Goal: Download file/media: Obtain a digital file from the website

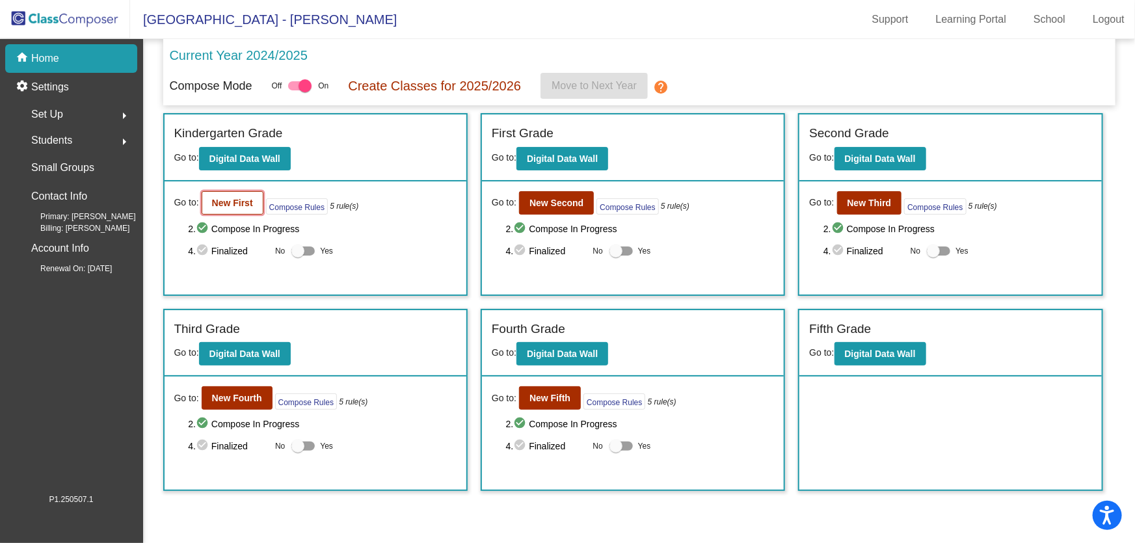
click at [247, 198] on b "New First" at bounding box center [232, 203] width 41 height 10
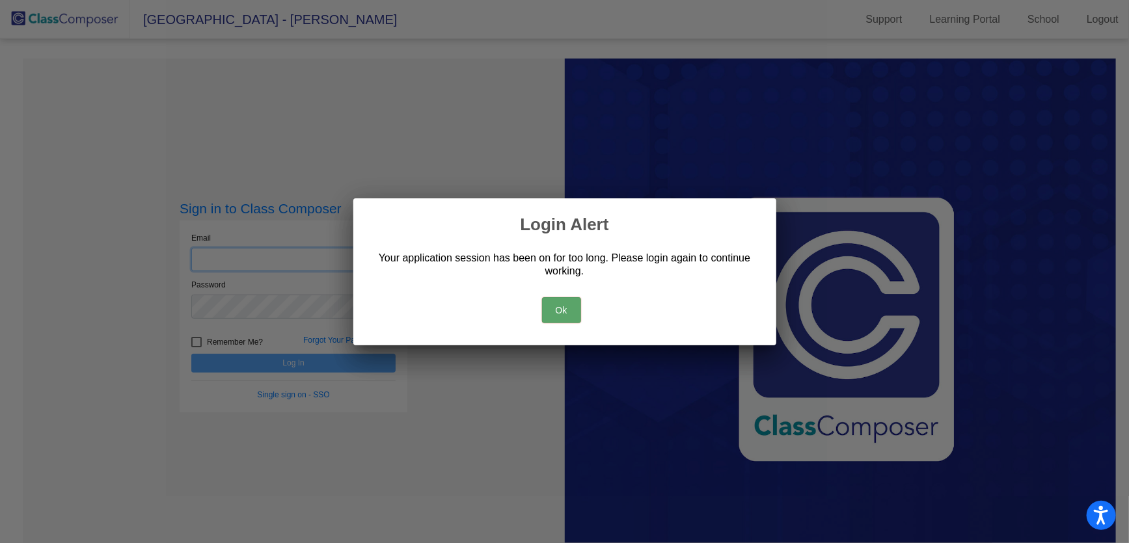
type input "[EMAIL_ADDRESS][DOMAIN_NAME]"
click at [573, 304] on button "Ok" at bounding box center [561, 310] width 39 height 26
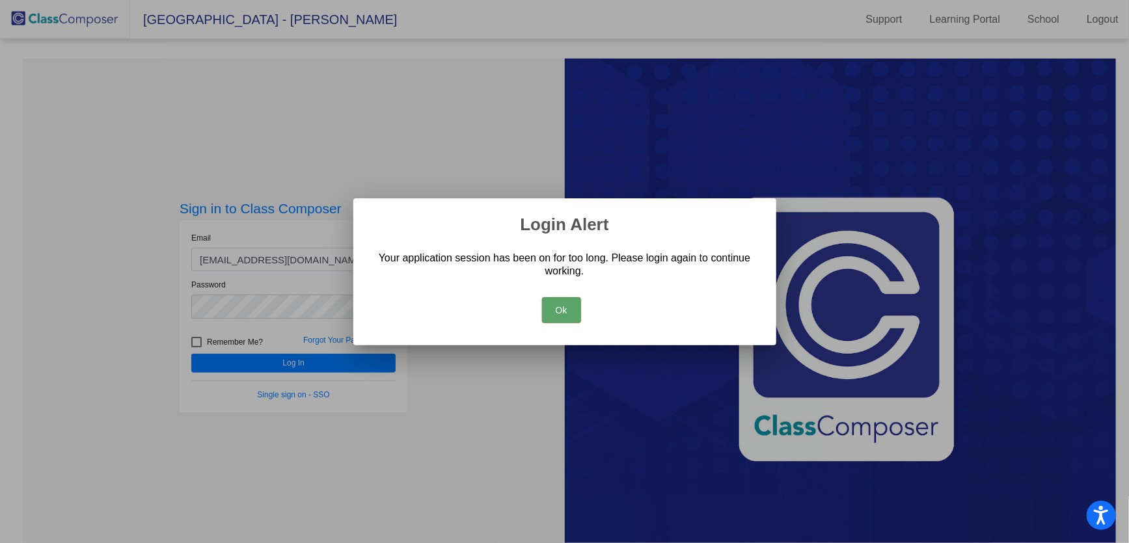
click at [548, 318] on button "Ok" at bounding box center [561, 310] width 39 height 26
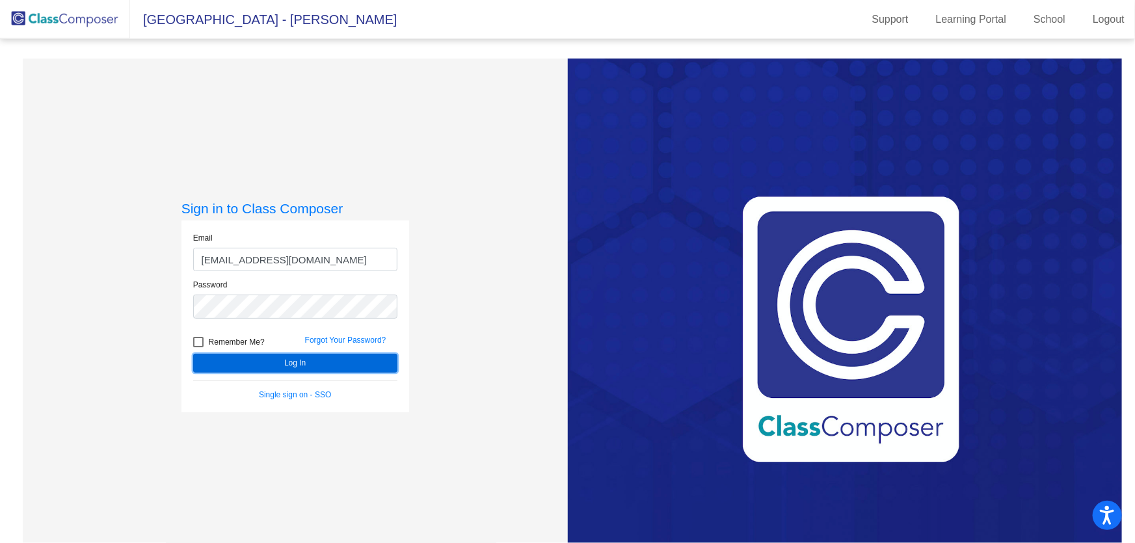
click at [373, 361] on button "Log In" at bounding box center [295, 363] width 204 height 19
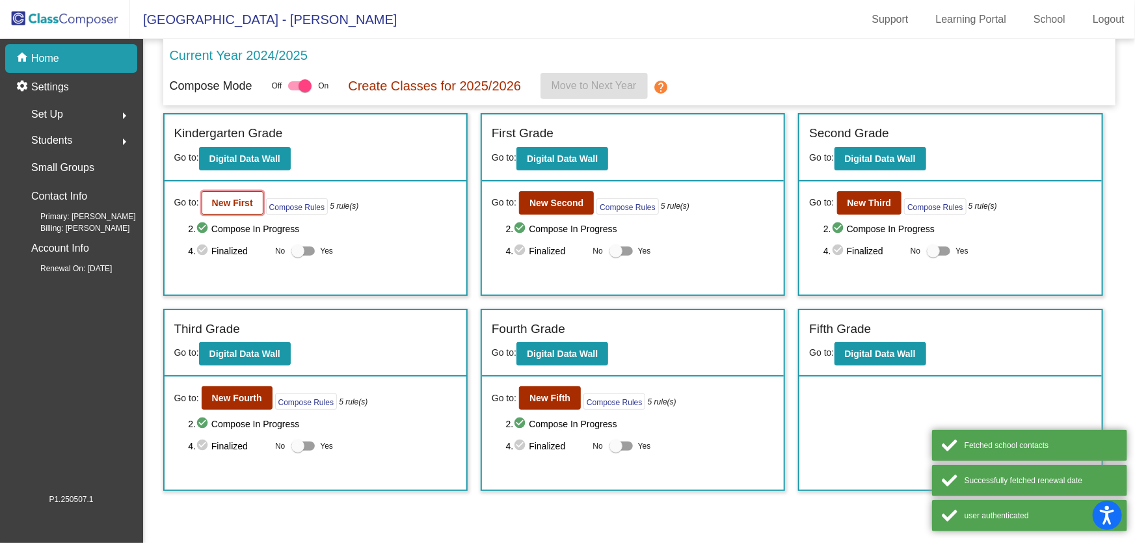
click at [255, 213] on button "New First" at bounding box center [233, 202] width 62 height 23
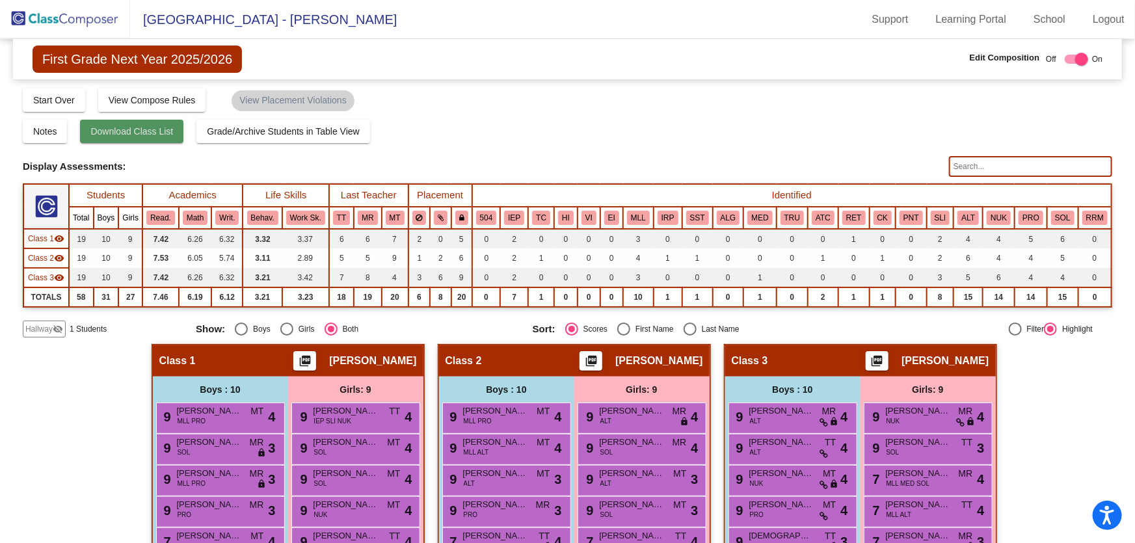
click at [143, 134] on span "Download Class List" at bounding box center [131, 131] width 83 height 10
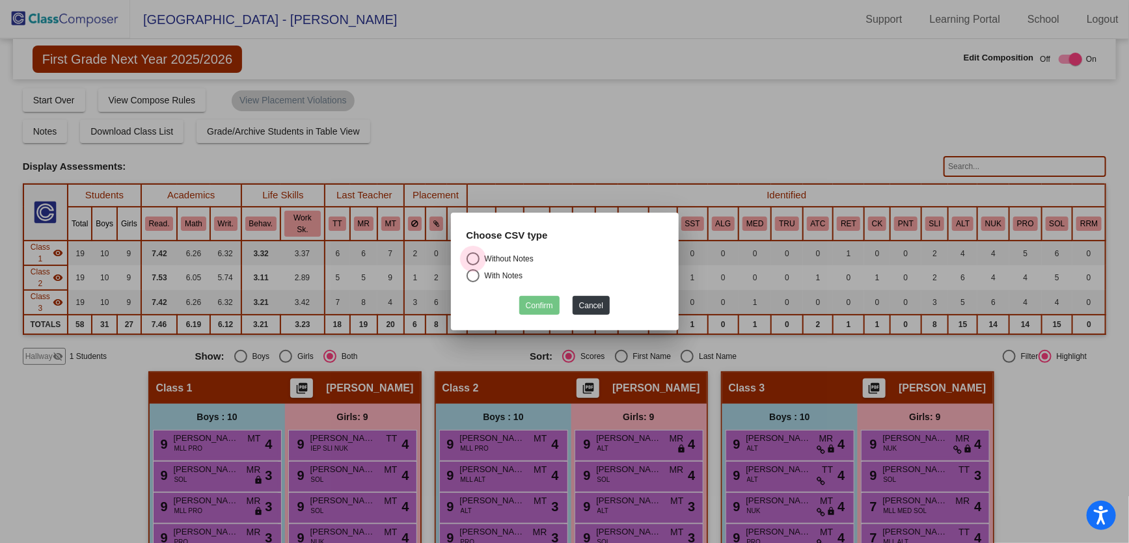
click at [512, 252] on label "Without Notes" at bounding box center [564, 258] width 196 height 13
click at [473, 265] on input "Without Notes" at bounding box center [472, 265] width 1 height 1
radio input "true"
click at [532, 304] on button "Confirm" at bounding box center [539, 305] width 40 height 19
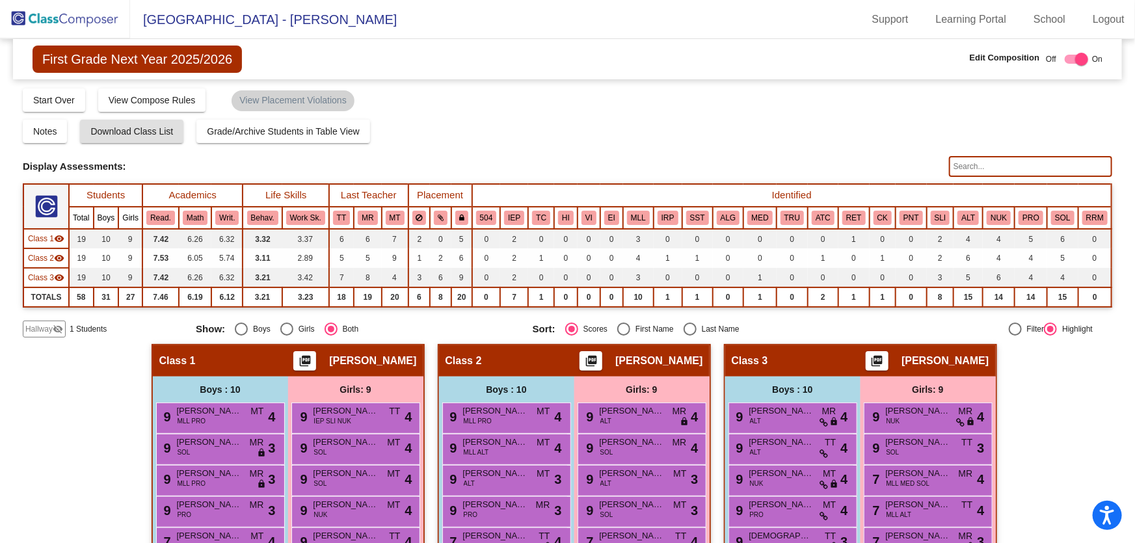
click at [104, 22] on img at bounding box center [65, 19] width 130 height 38
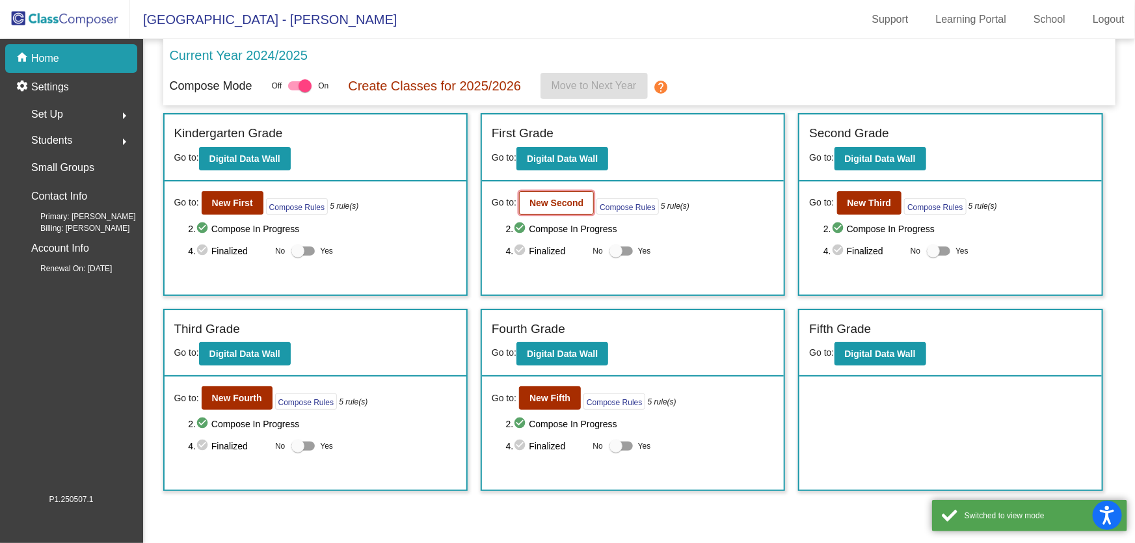
click at [564, 196] on button "New Second" at bounding box center [556, 202] width 75 height 23
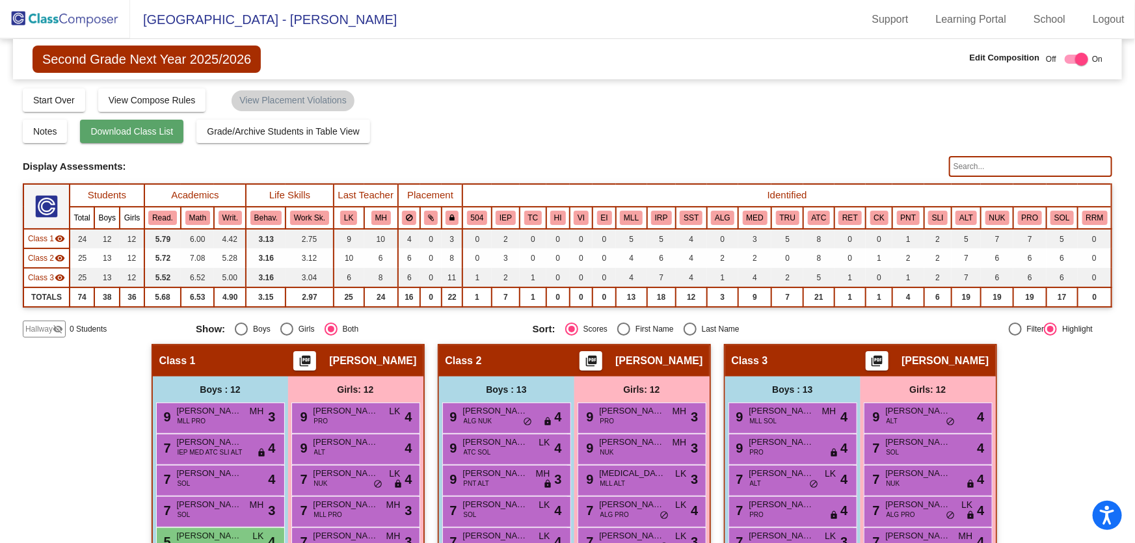
click at [141, 138] on button "Download Class List" at bounding box center [131, 131] width 103 height 23
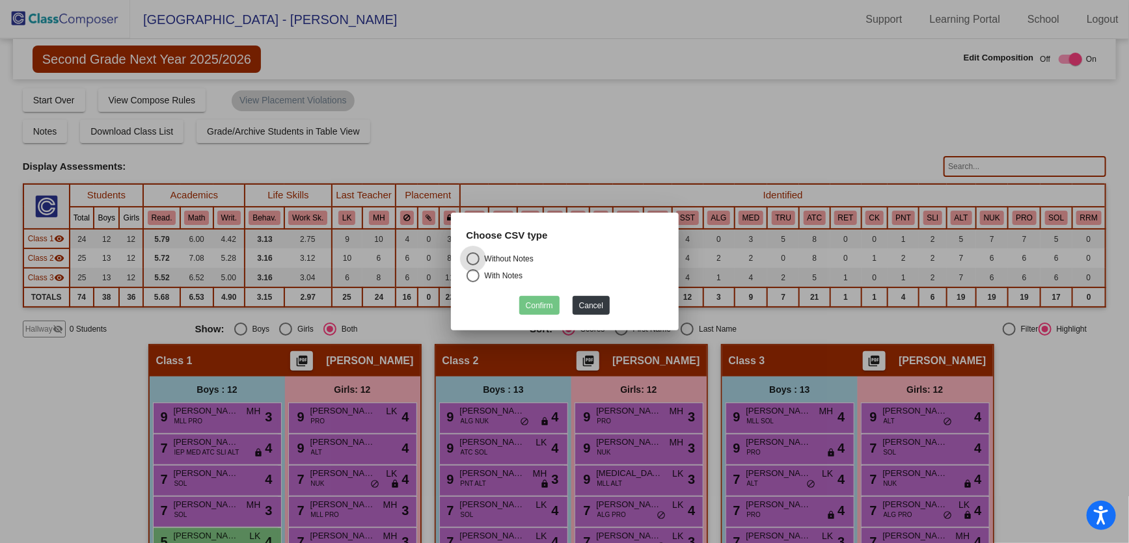
click at [476, 278] on div "Select an option" at bounding box center [472, 275] width 13 height 13
click at [473, 282] on input "With Notes" at bounding box center [472, 282] width 1 height 1
radio input "true"
click at [480, 261] on div "Without Notes" at bounding box center [507, 259] width 54 height 12
click at [473, 265] on input "Without Notes" at bounding box center [472, 265] width 1 height 1
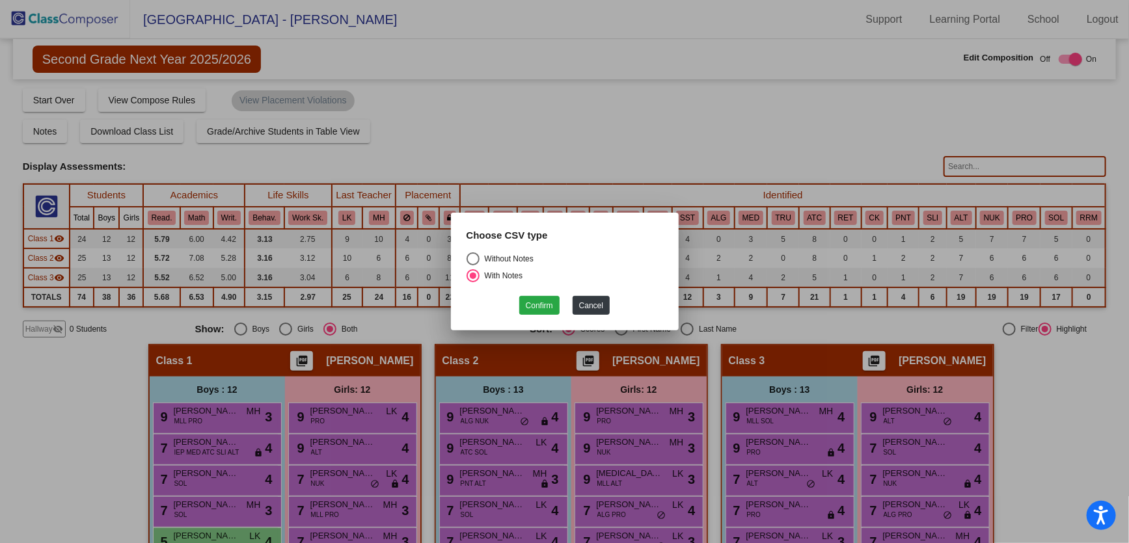
radio input "true"
click at [538, 303] on button "Confirm" at bounding box center [539, 305] width 40 height 19
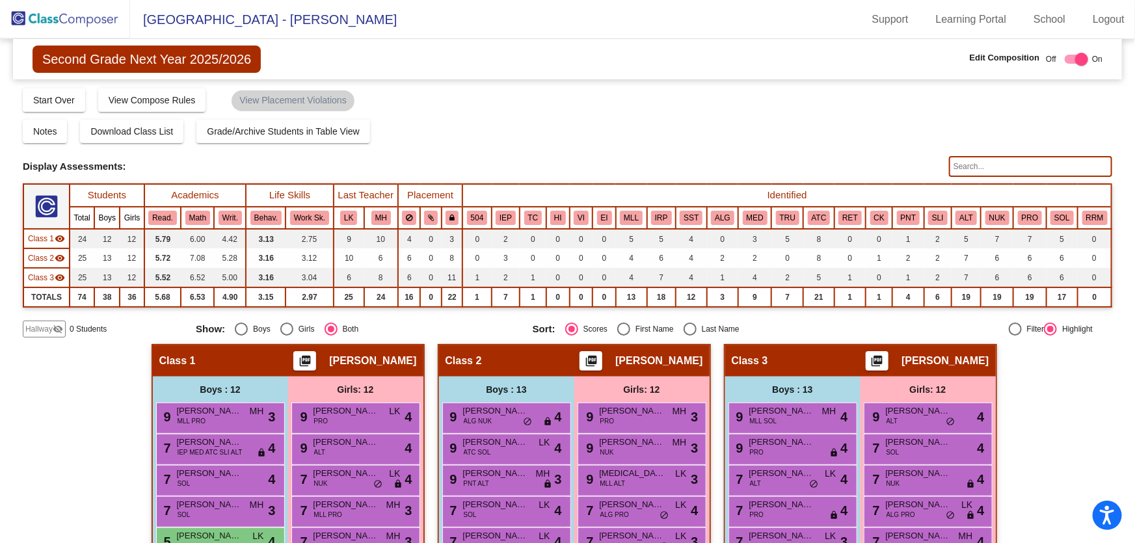
click at [39, 25] on img at bounding box center [65, 19] width 130 height 38
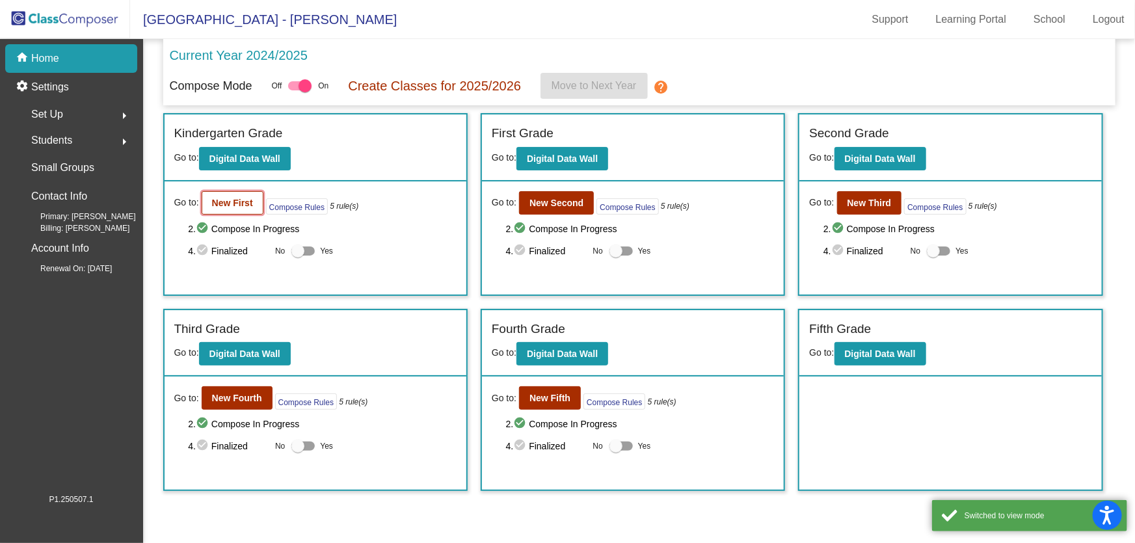
click at [231, 195] on button "New First" at bounding box center [233, 202] width 62 height 23
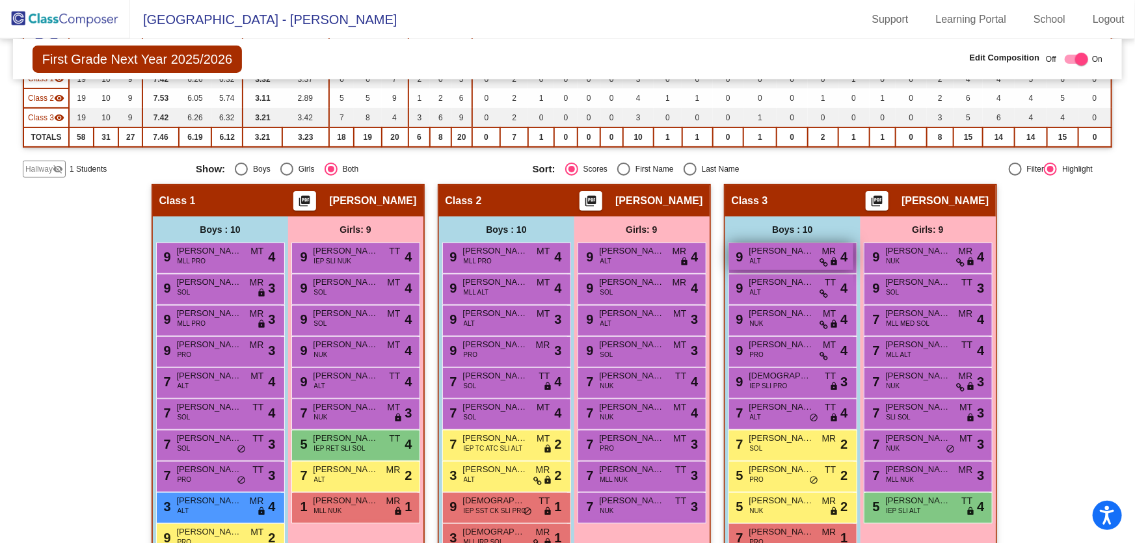
scroll to position [177, 0]
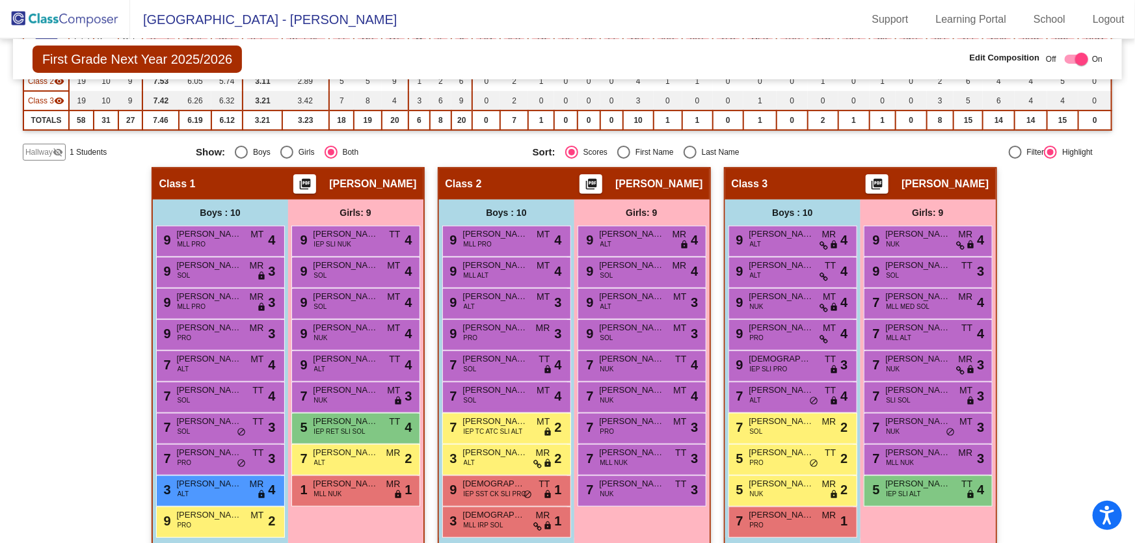
click at [42, 15] on img at bounding box center [65, 19] width 130 height 38
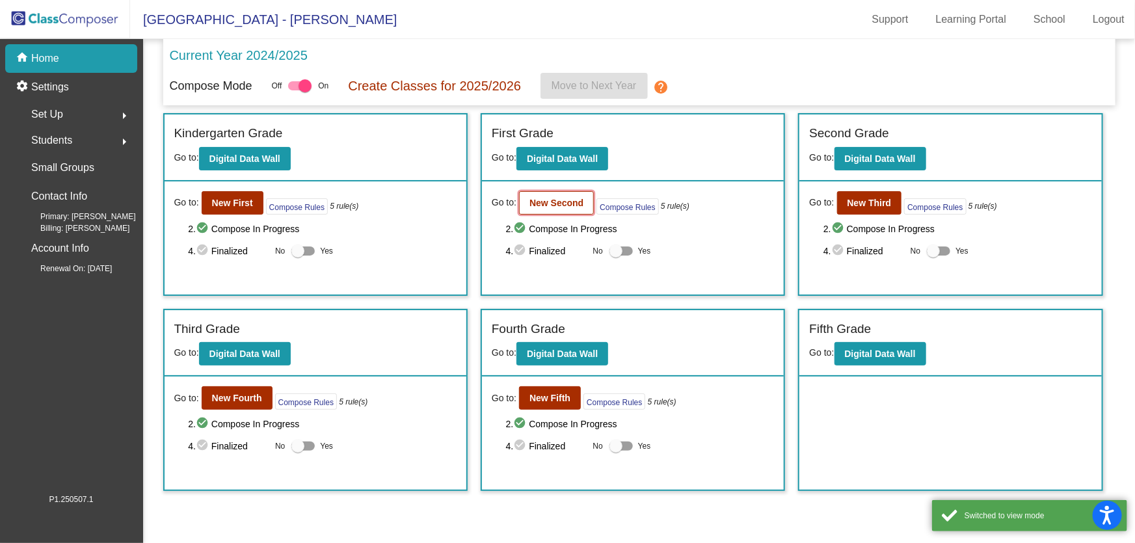
click at [545, 198] on b "New Second" at bounding box center [557, 203] width 54 height 10
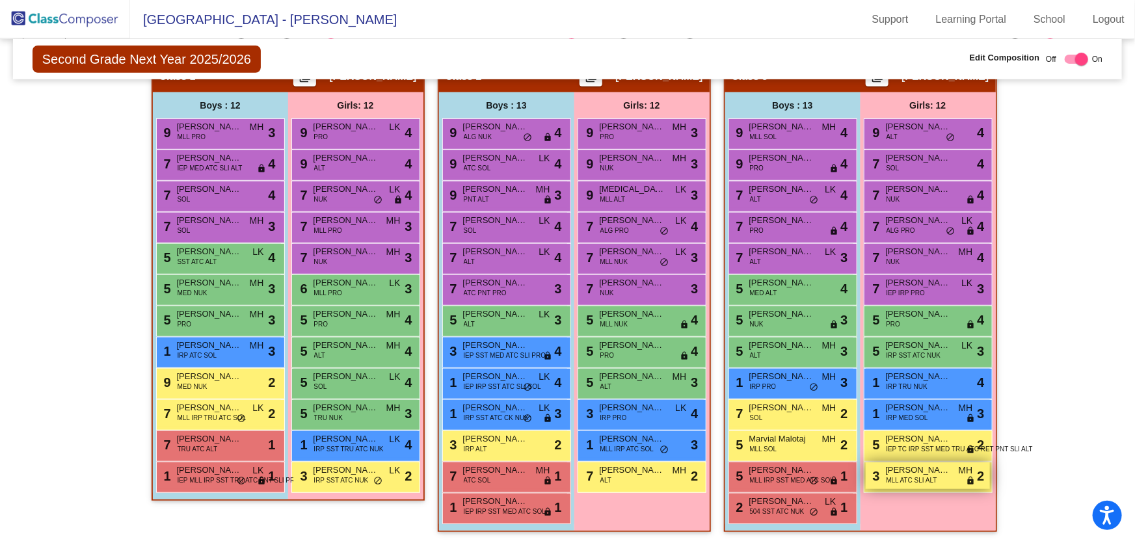
scroll to position [225, 0]
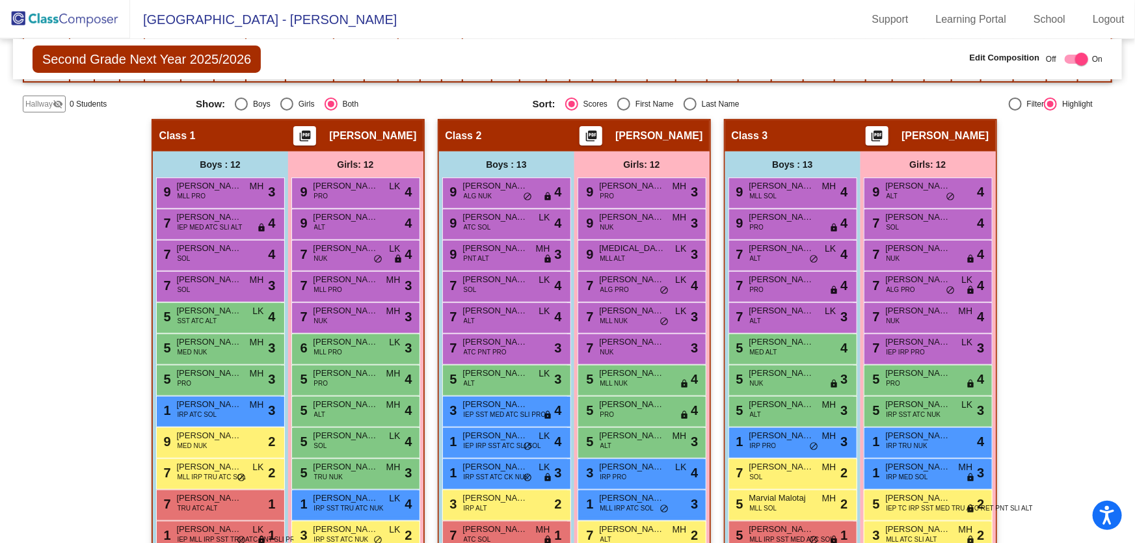
click at [87, 18] on img at bounding box center [65, 19] width 130 height 38
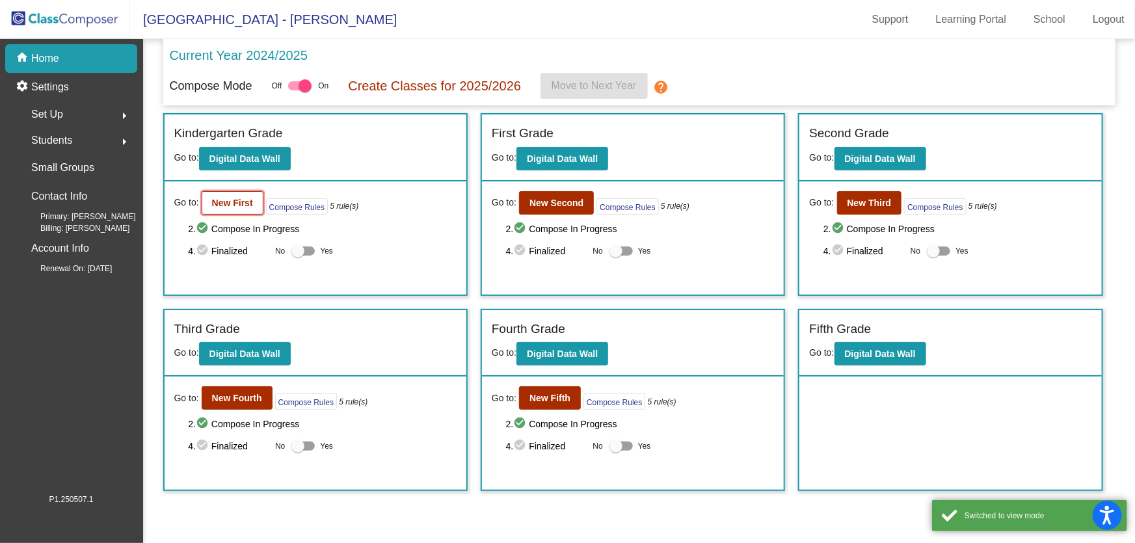
click at [237, 195] on button "New First" at bounding box center [233, 202] width 62 height 23
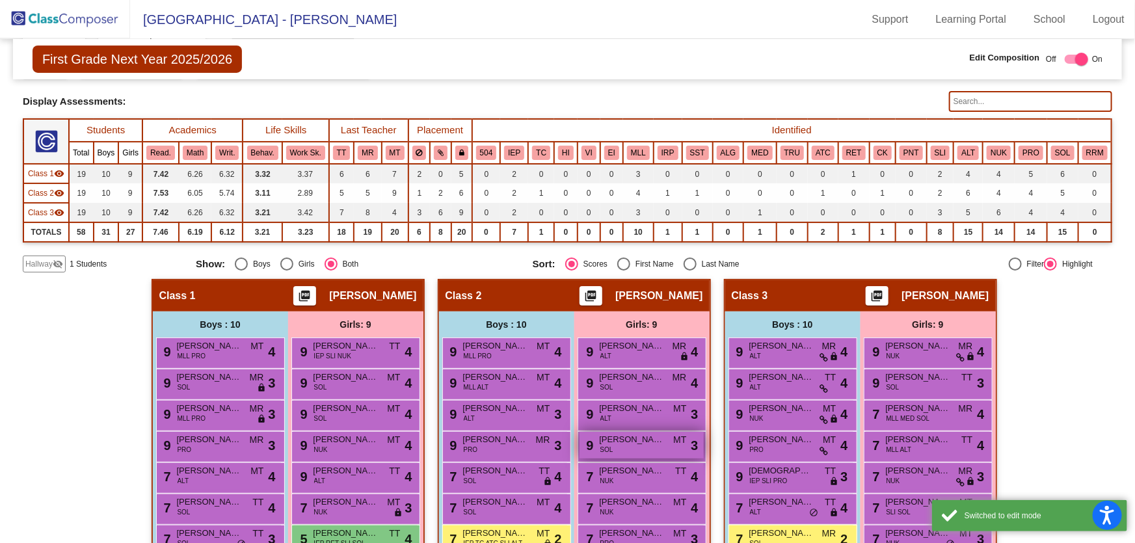
scroll to position [177, 0]
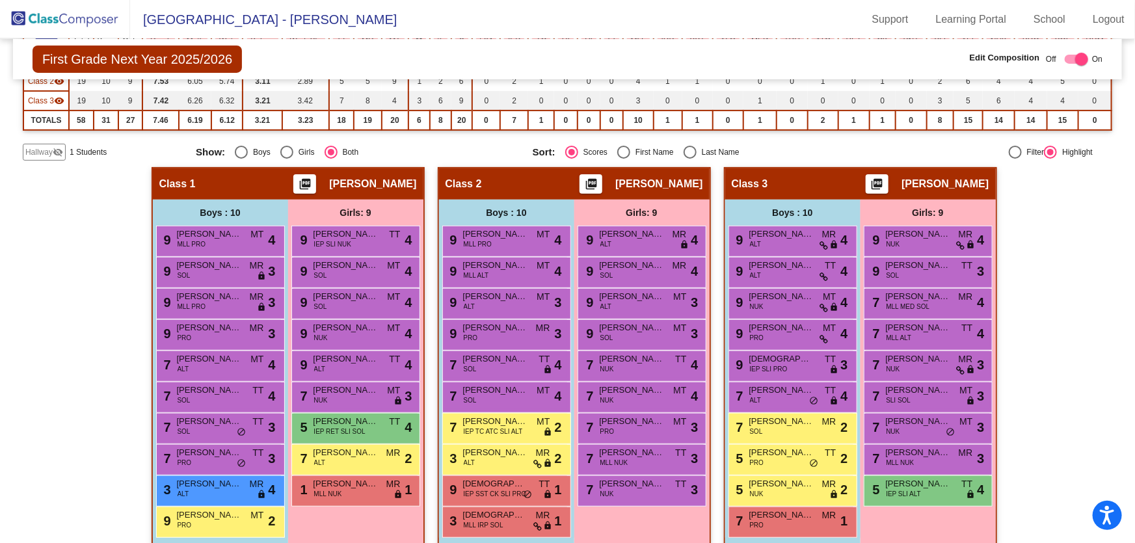
click at [80, 12] on img at bounding box center [65, 19] width 130 height 38
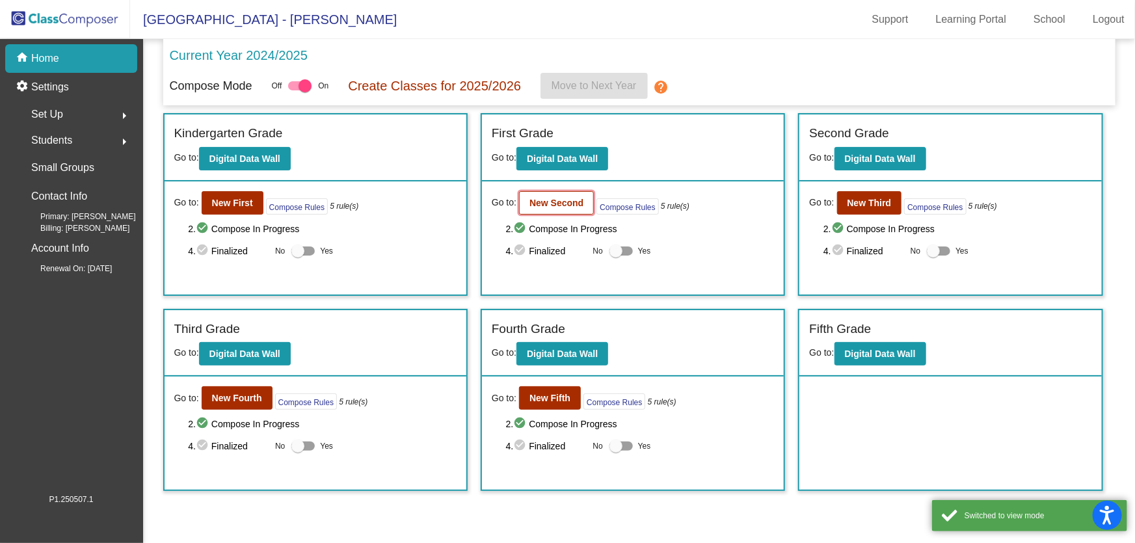
click at [535, 199] on b "New Second" at bounding box center [557, 203] width 54 height 10
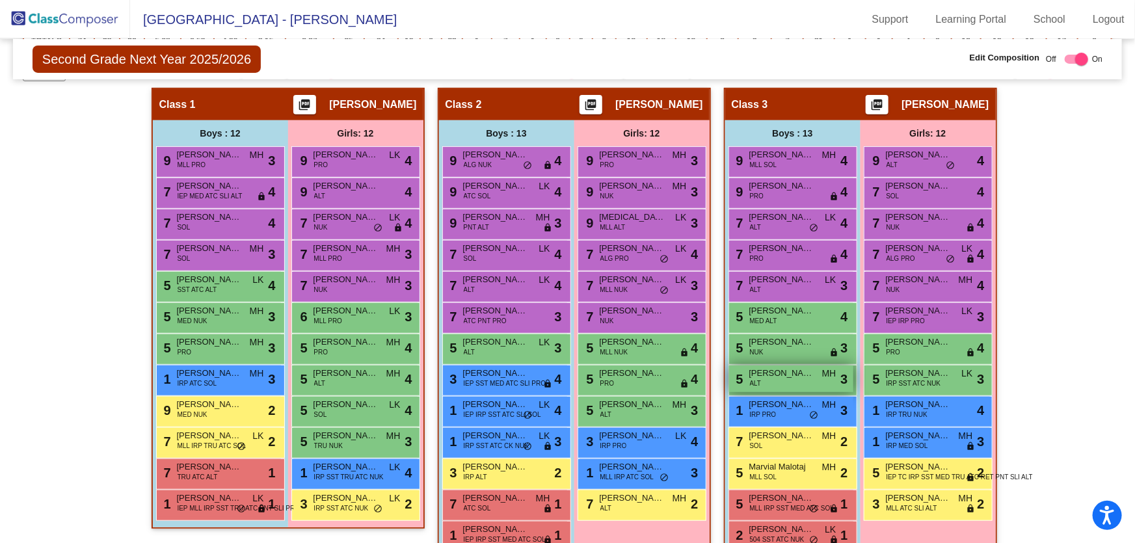
scroll to position [284, 0]
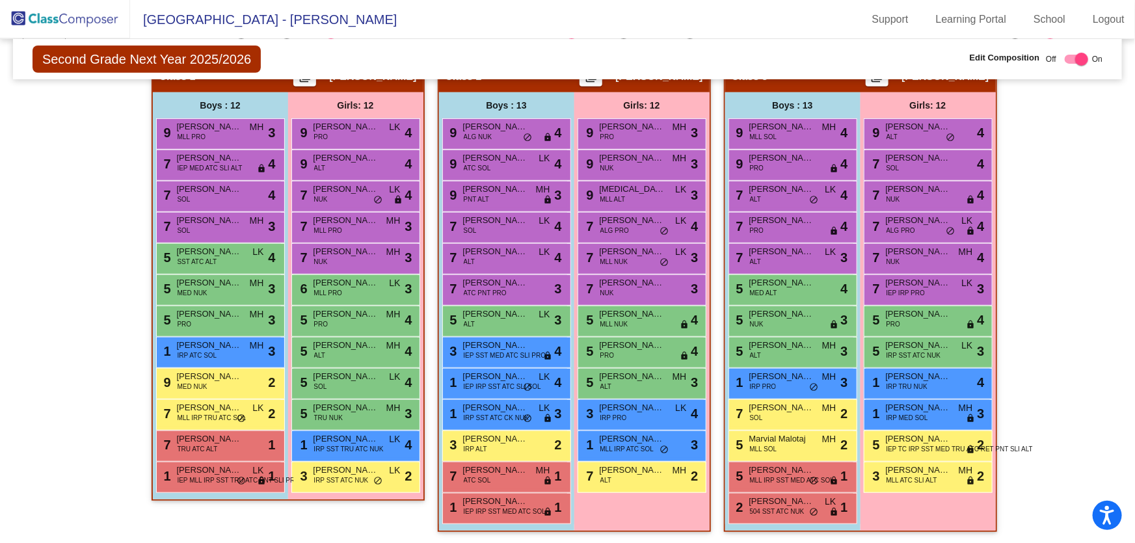
click at [52, 16] on img at bounding box center [65, 19] width 130 height 38
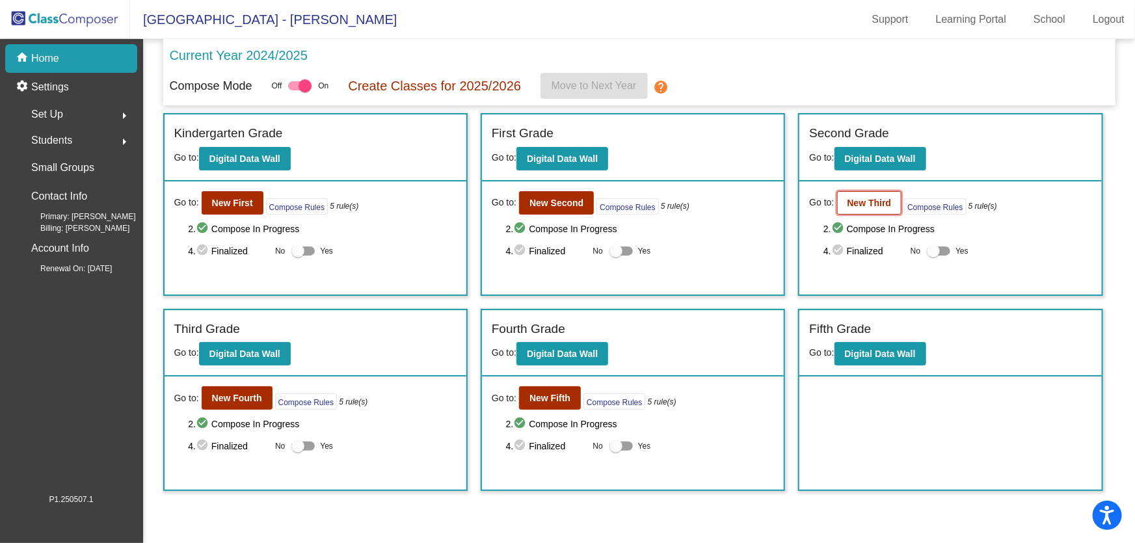
click at [878, 206] on b "New Third" at bounding box center [870, 203] width 44 height 10
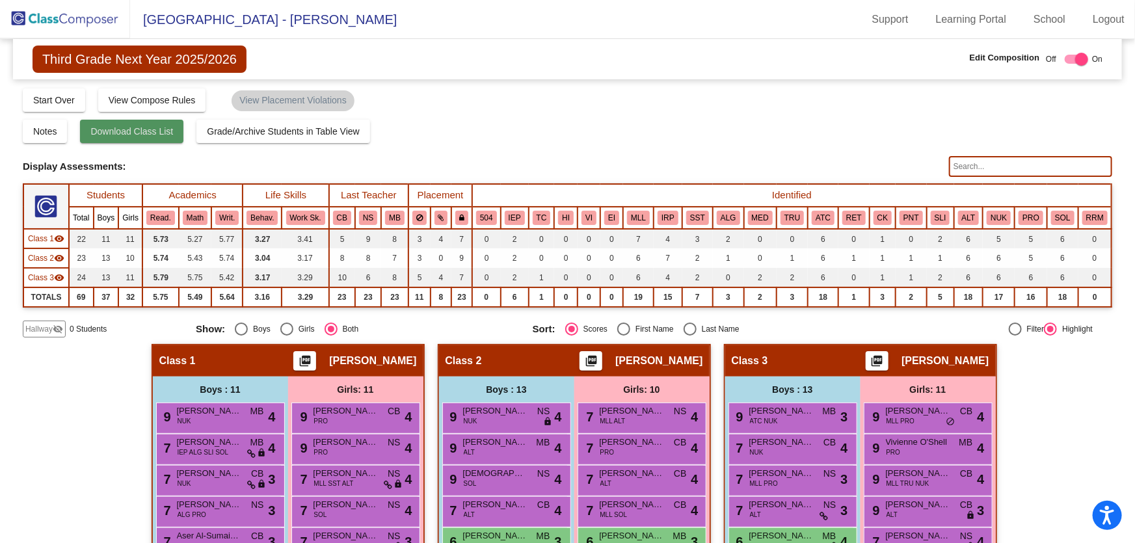
click at [151, 137] on button "Download Class List" at bounding box center [131, 131] width 103 height 23
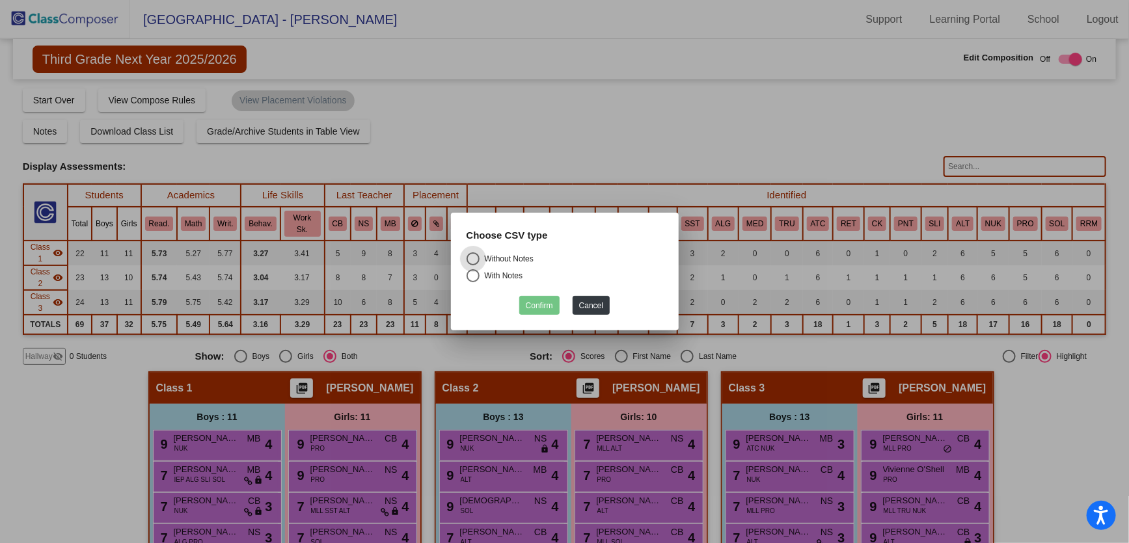
click at [513, 255] on div "Without Notes" at bounding box center [507, 259] width 54 height 12
click at [473, 265] on input "Without Notes" at bounding box center [472, 265] width 1 height 1
radio input "true"
click at [553, 310] on button "Confirm" at bounding box center [539, 305] width 40 height 19
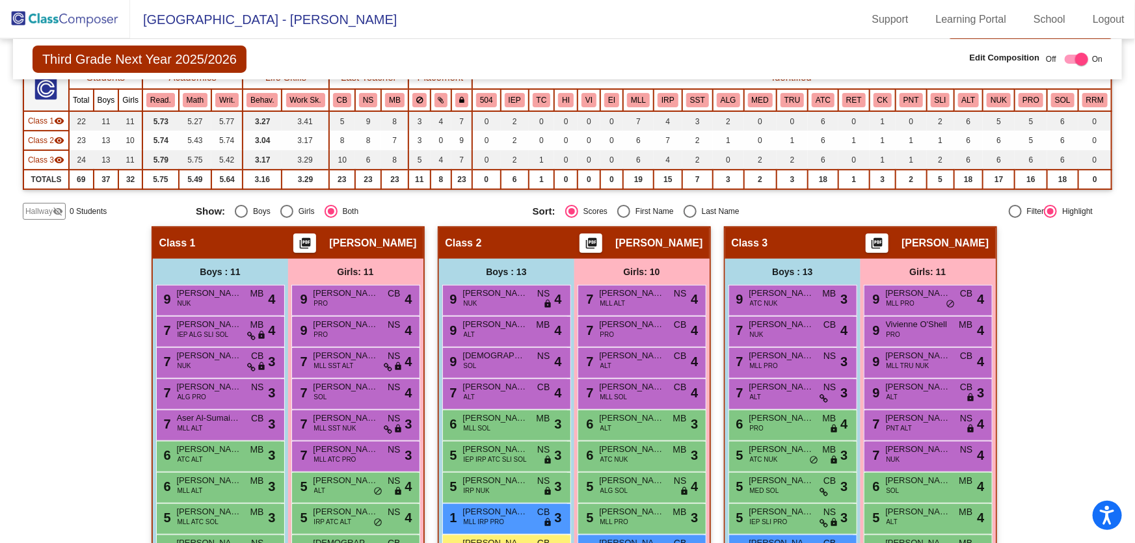
scroll to position [177, 0]
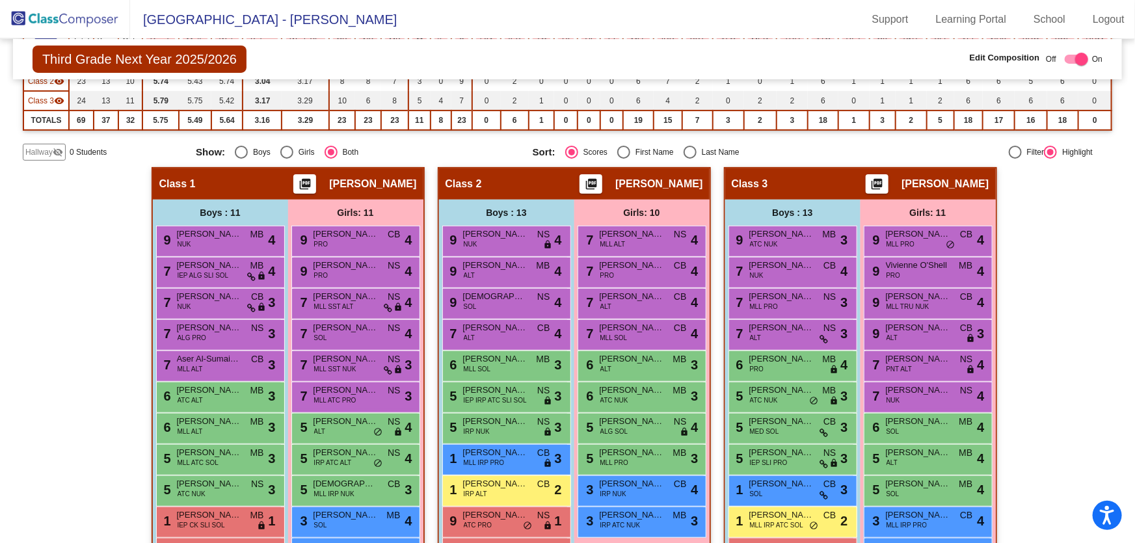
click at [57, 24] on img at bounding box center [65, 19] width 130 height 38
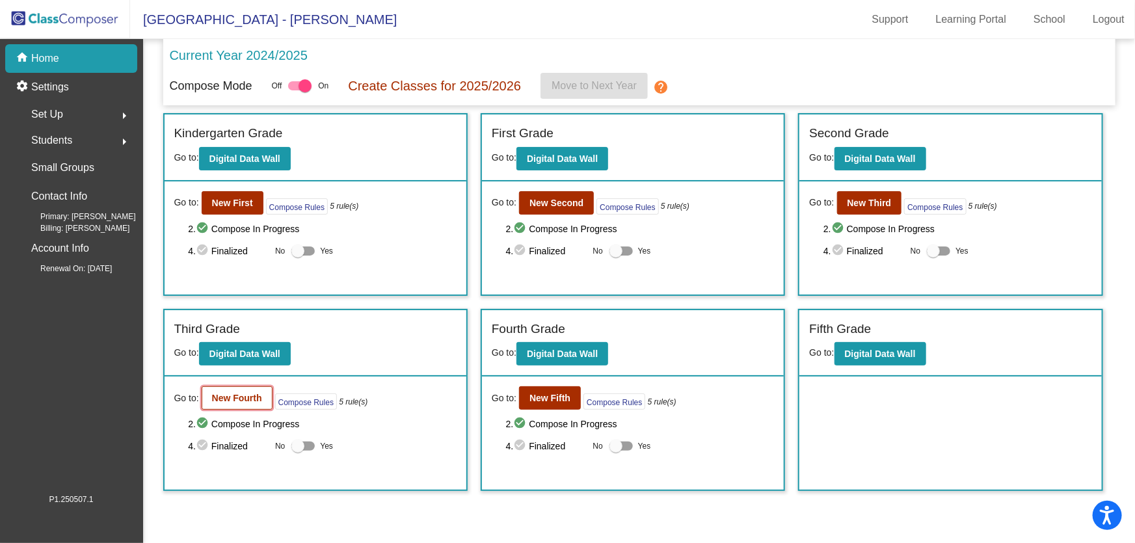
click at [239, 395] on b "New Fourth" at bounding box center [237, 398] width 50 height 10
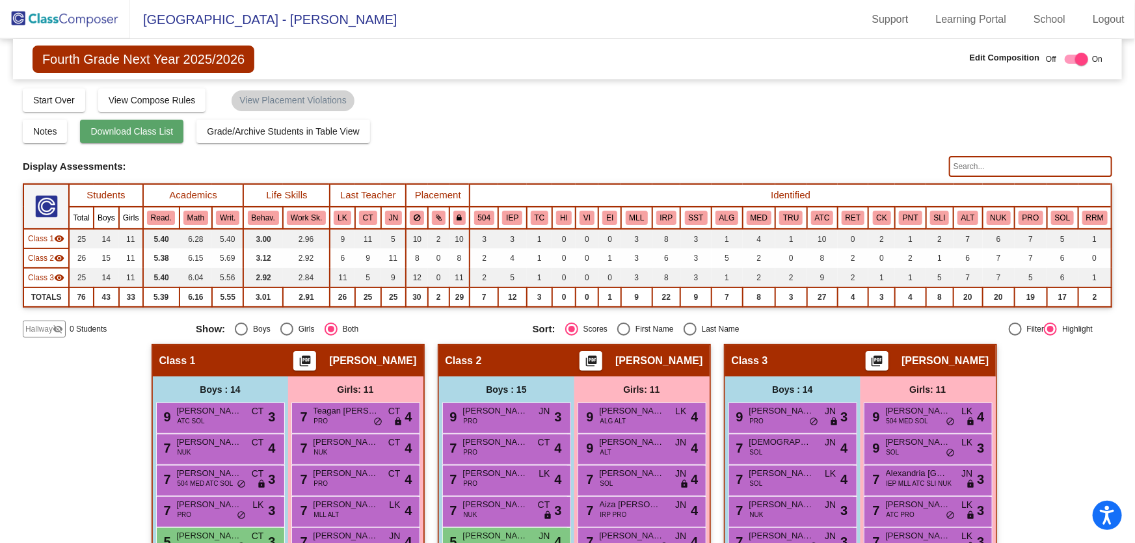
click at [129, 137] on button "Download Class List" at bounding box center [131, 131] width 103 height 23
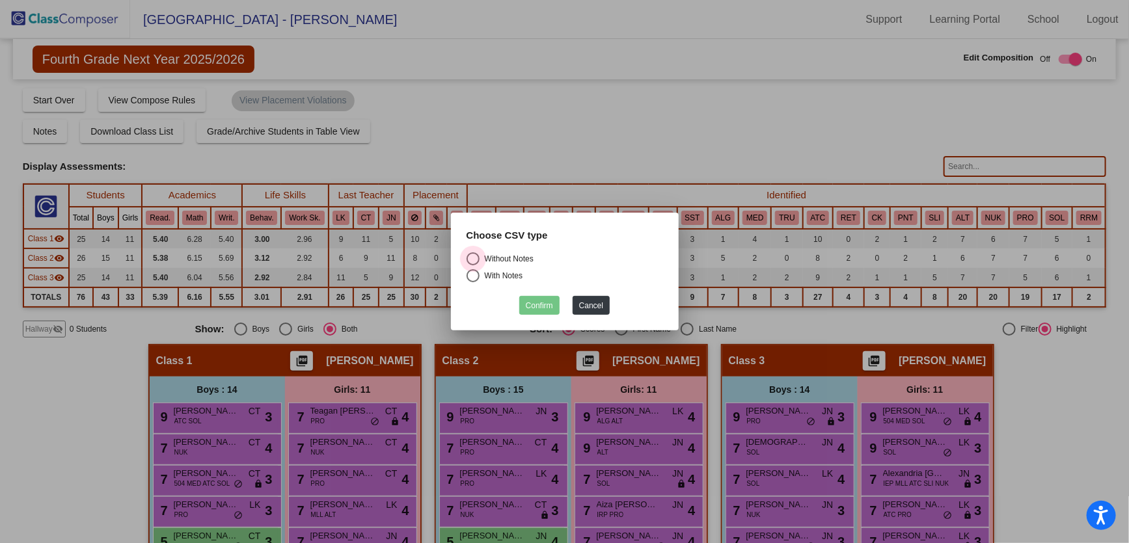
click at [489, 262] on div "Without Notes" at bounding box center [507, 259] width 54 height 12
click at [473, 265] on input "Without Notes" at bounding box center [472, 265] width 1 height 1
radio input "true"
click at [529, 301] on button "Confirm" at bounding box center [539, 305] width 40 height 19
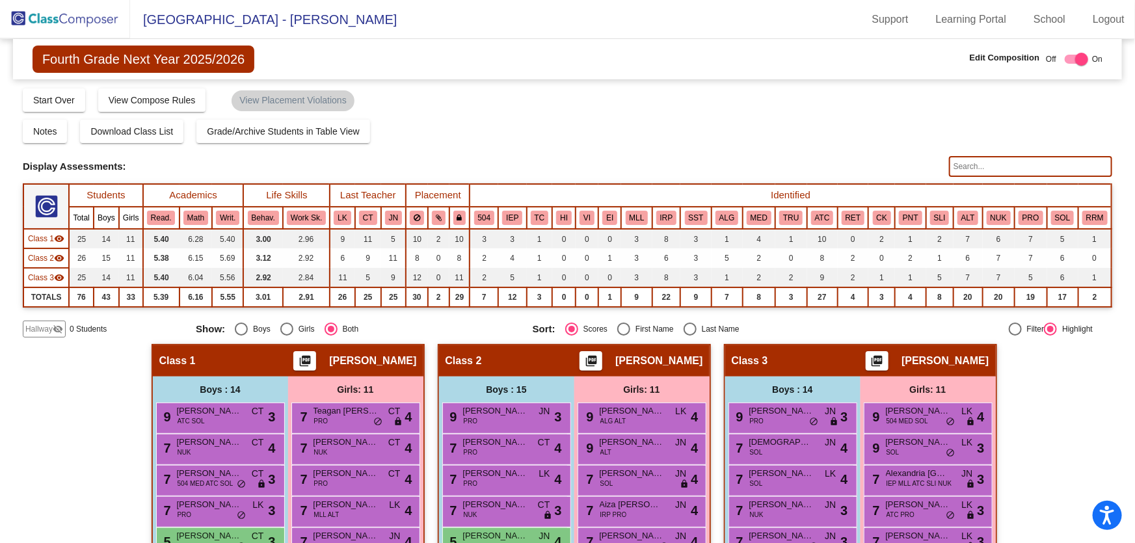
click at [87, 17] on img at bounding box center [65, 19] width 130 height 38
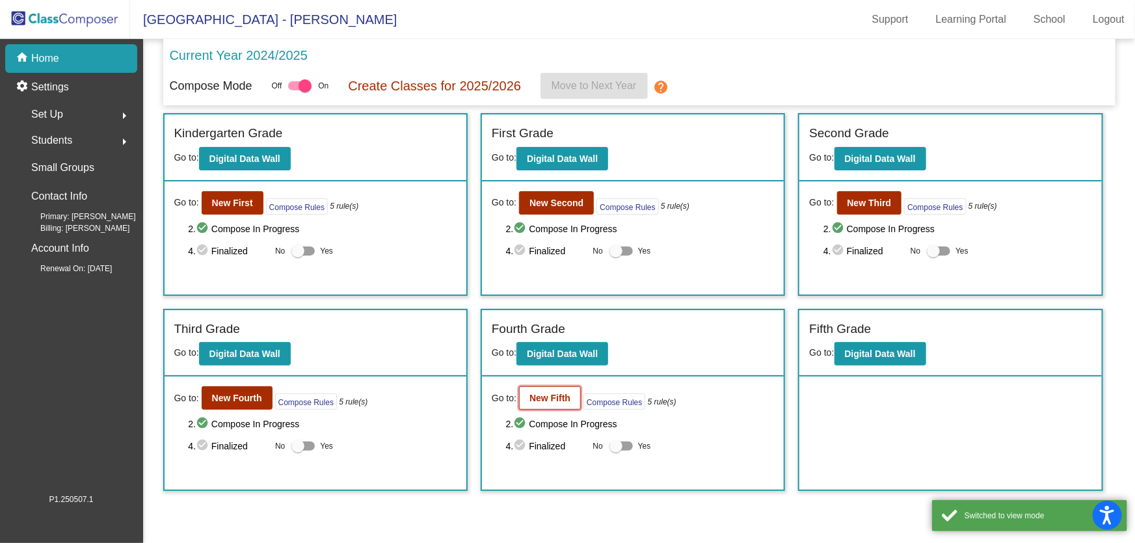
click at [544, 390] on button "New Fifth" at bounding box center [550, 397] width 62 height 23
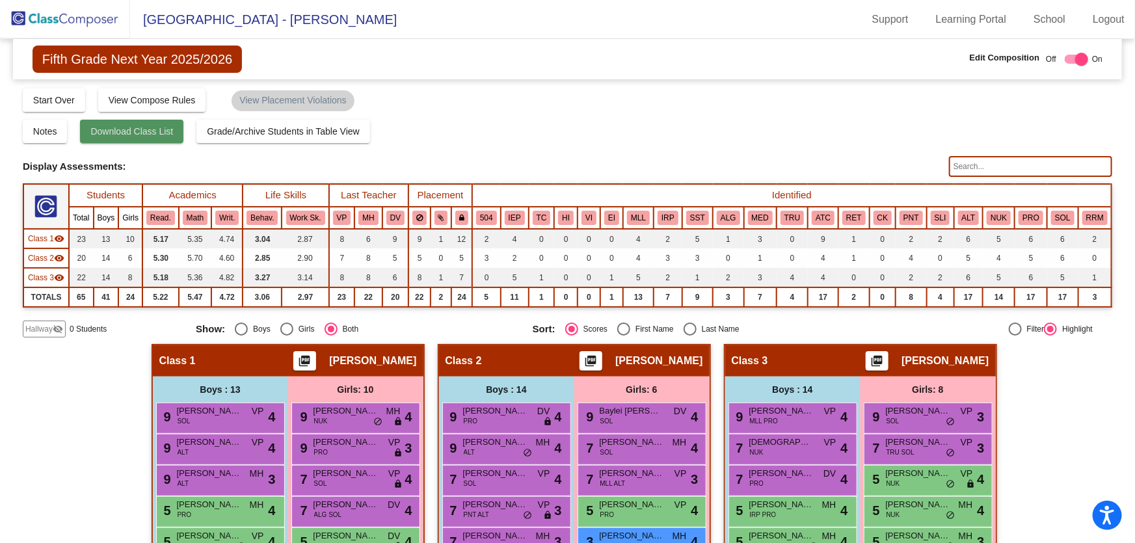
click at [131, 137] on button "Download Class List" at bounding box center [131, 131] width 103 height 23
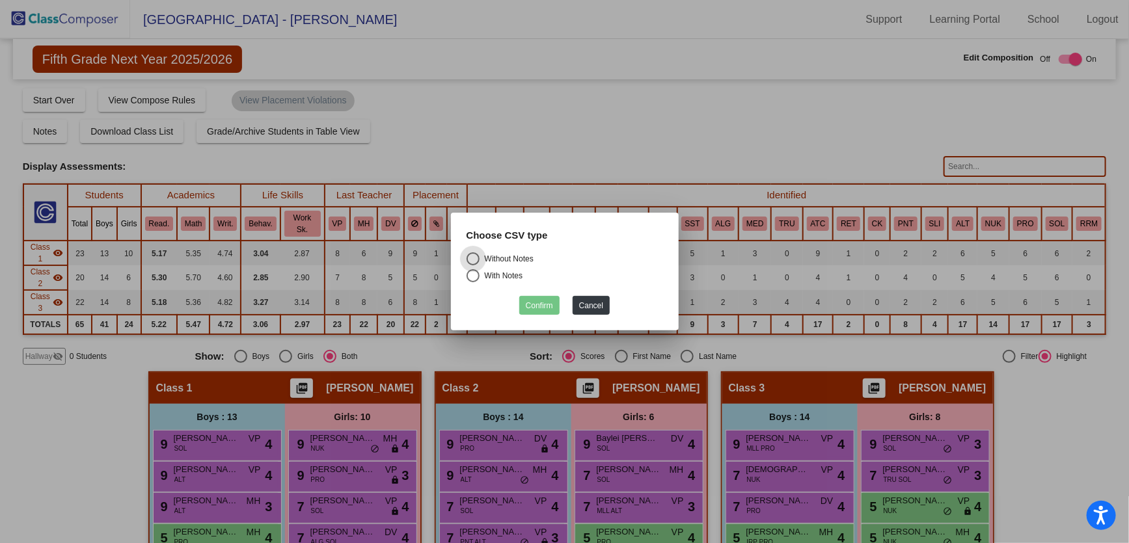
click at [498, 260] on div "Without Notes" at bounding box center [507, 259] width 54 height 12
click at [473, 265] on input "Without Notes" at bounding box center [472, 265] width 1 height 1
radio input "true"
click at [541, 306] on button "Confirm" at bounding box center [539, 305] width 40 height 19
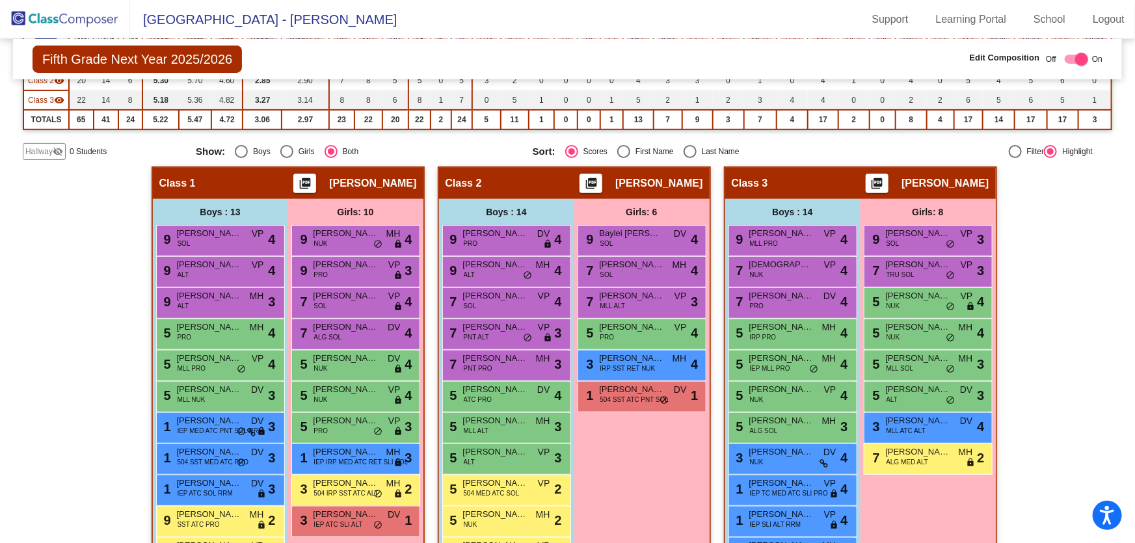
scroll to position [138, 0]
